Goal: Find specific page/section: Find specific page/section

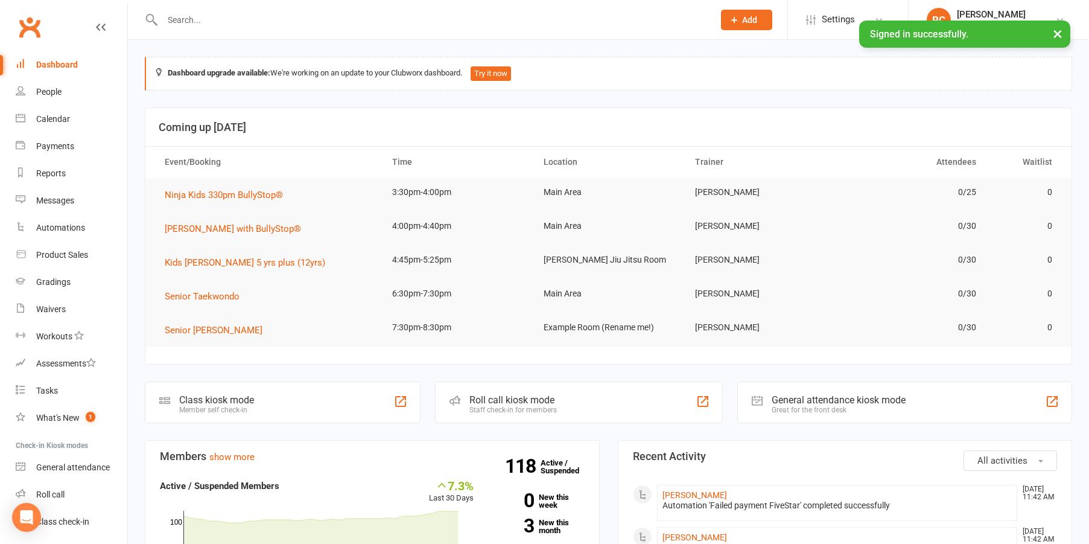
click at [257, 21] on input "text" at bounding box center [432, 19] width 547 height 17
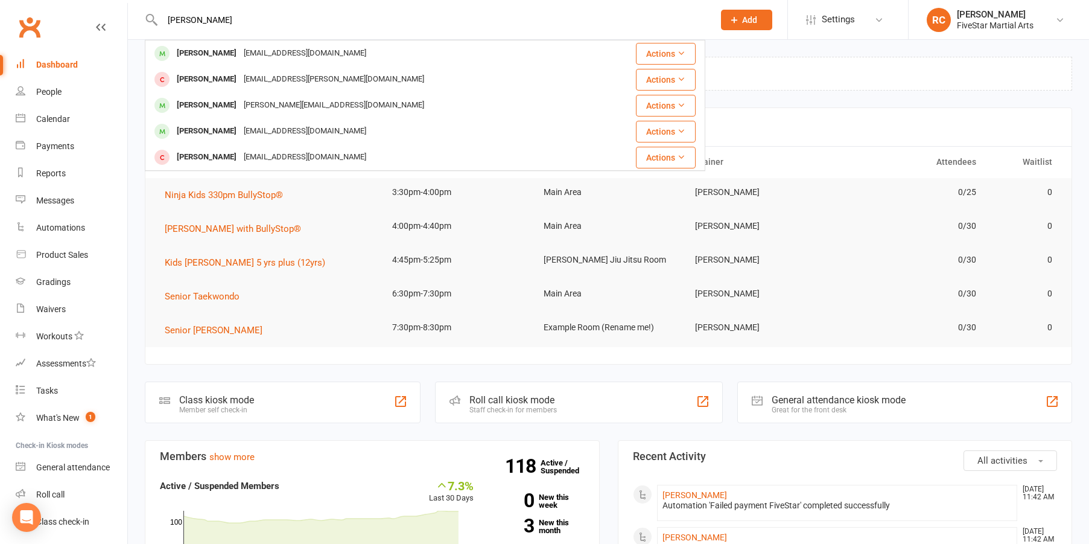
type input "[PERSON_NAME]"
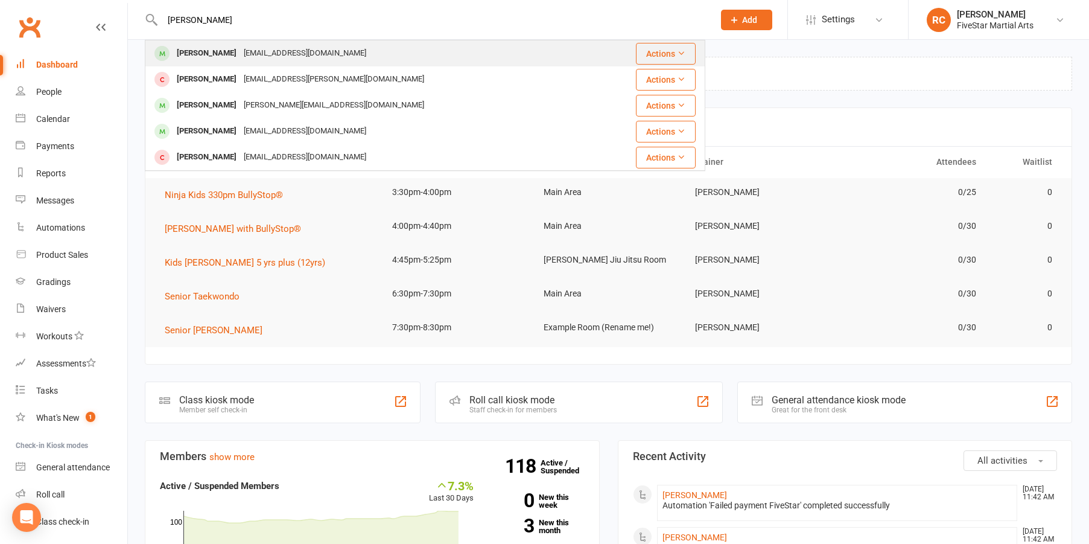
drag, startPoint x: 257, startPoint y: 21, endPoint x: 239, endPoint y: 55, distance: 38.1
click at [240, 55] on div "[EMAIL_ADDRESS][DOMAIN_NAME]" at bounding box center [305, 54] width 130 height 18
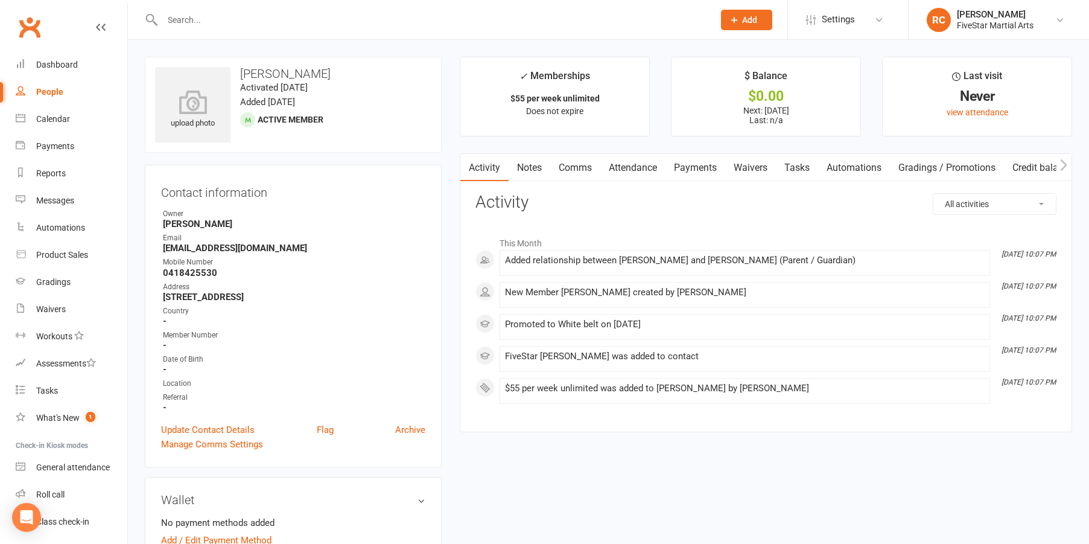
scroll to position [302, 0]
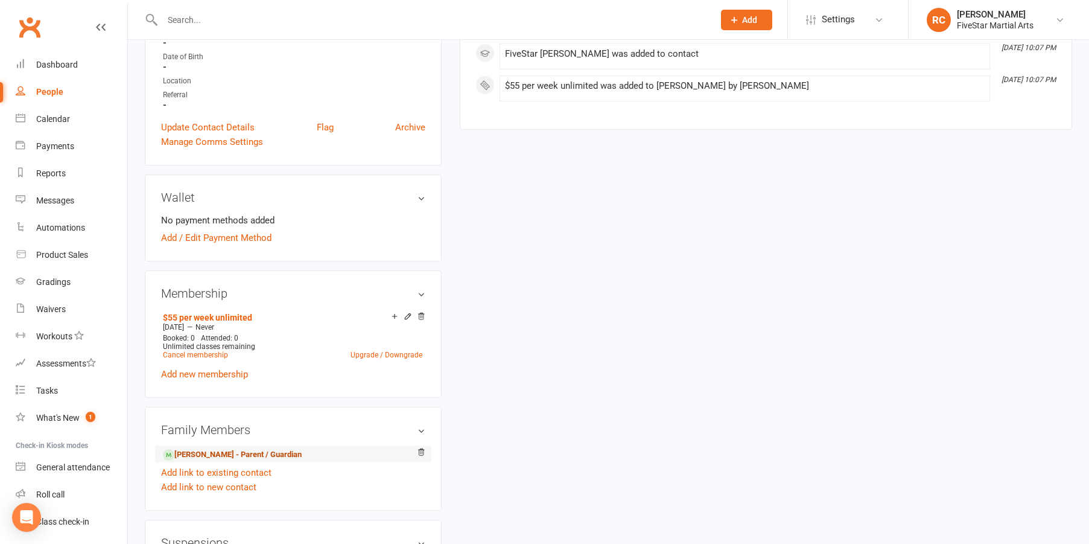
click at [216, 454] on link "[PERSON_NAME] - Parent / Guardian" at bounding box center [232, 454] width 139 height 13
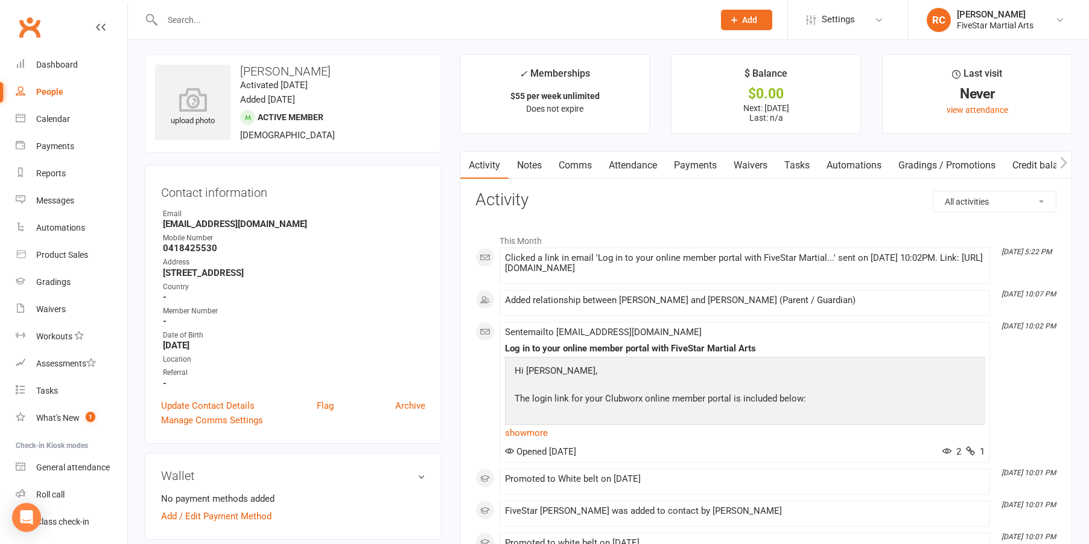
scroll to position [7, 0]
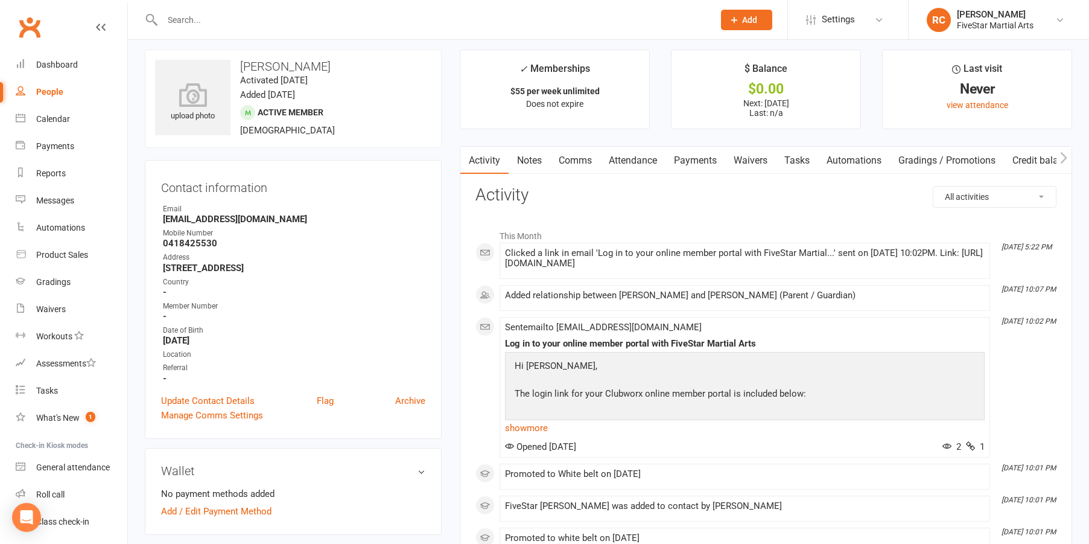
click at [712, 156] on link "Payments" at bounding box center [696, 161] width 60 height 28
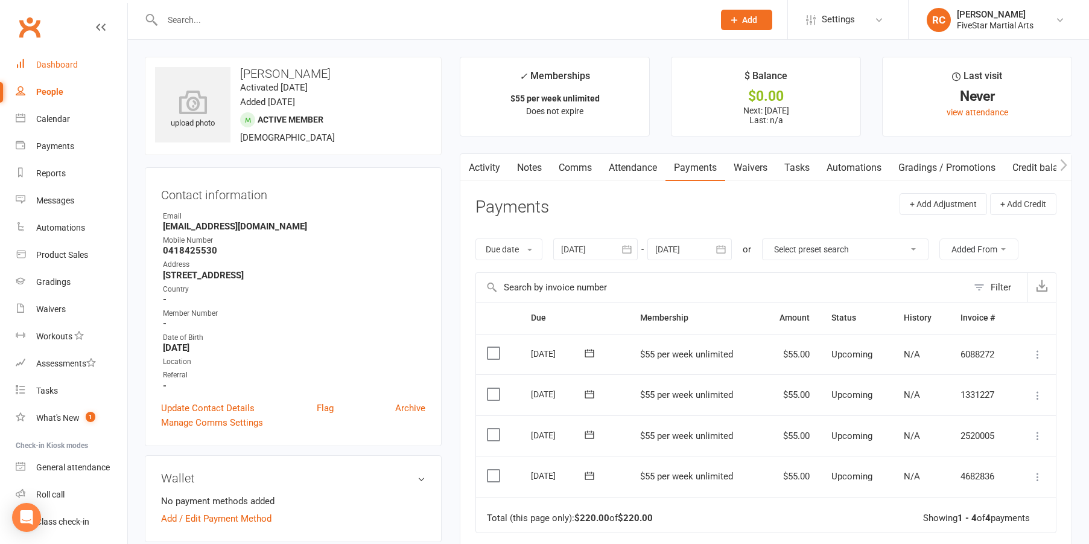
click at [44, 66] on div "Dashboard" at bounding box center [57, 65] width 42 height 10
